Goal: Navigation & Orientation: Find specific page/section

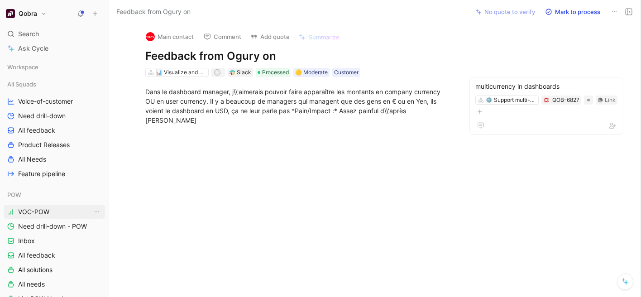
click at [52, 216] on link "VOC-POW" at bounding box center [54, 212] width 101 height 14
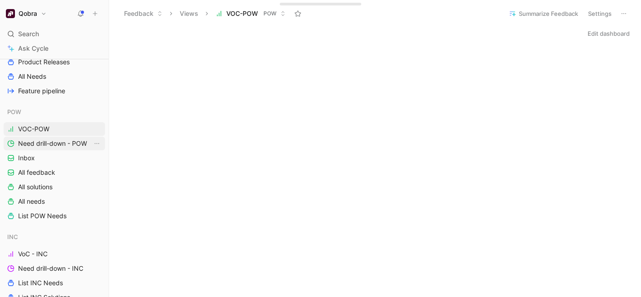
scroll to position [83, 0]
click at [29, 164] on div "POW VOC-POW Need drill-down - POW Inbox All feedback All solutions All needs Li…" at bounding box center [54, 164] width 101 height 118
click at [29, 162] on span "Inbox" at bounding box center [26, 157] width 17 height 9
